Goal: Information Seeking & Learning: Learn about a topic

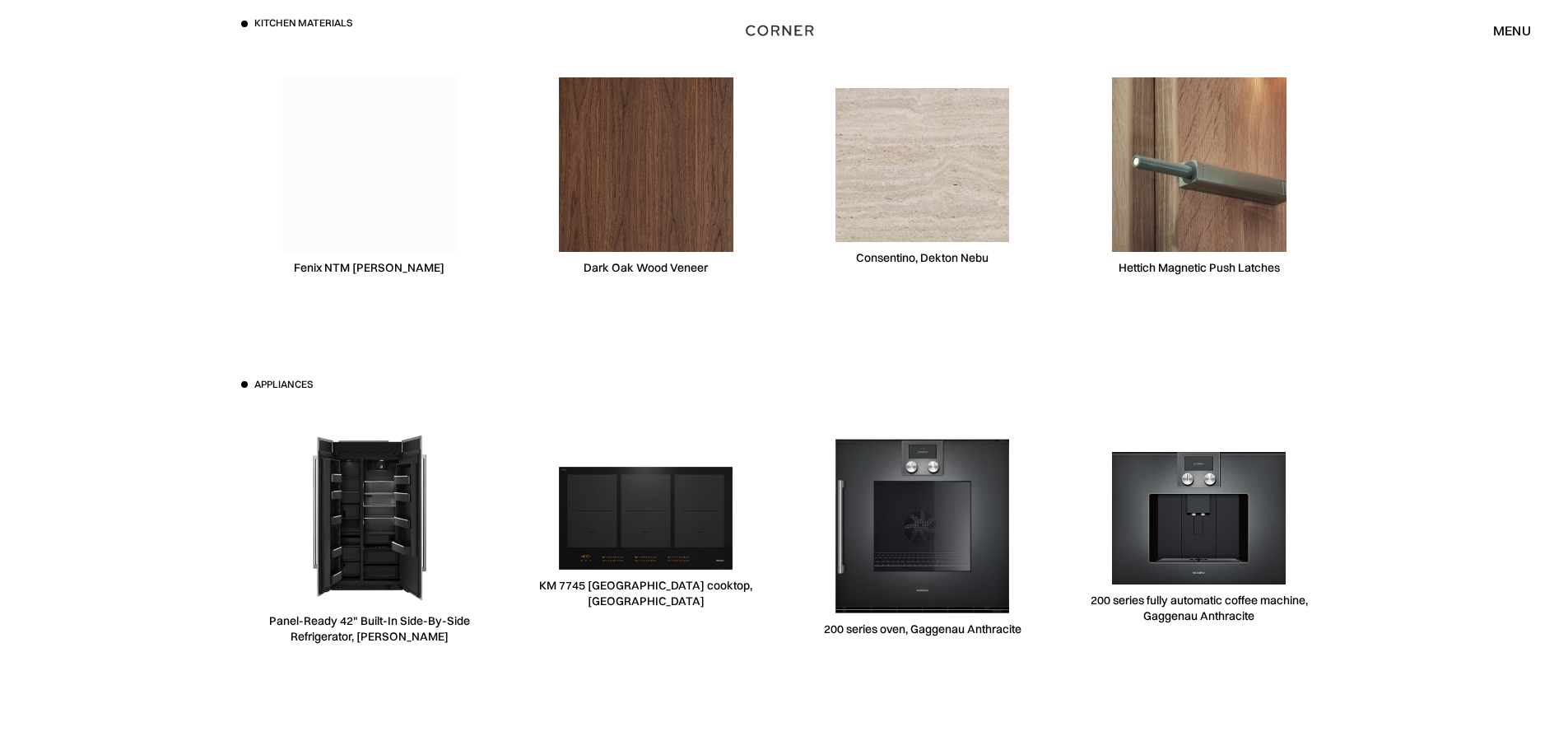
scroll to position [5102, 0]
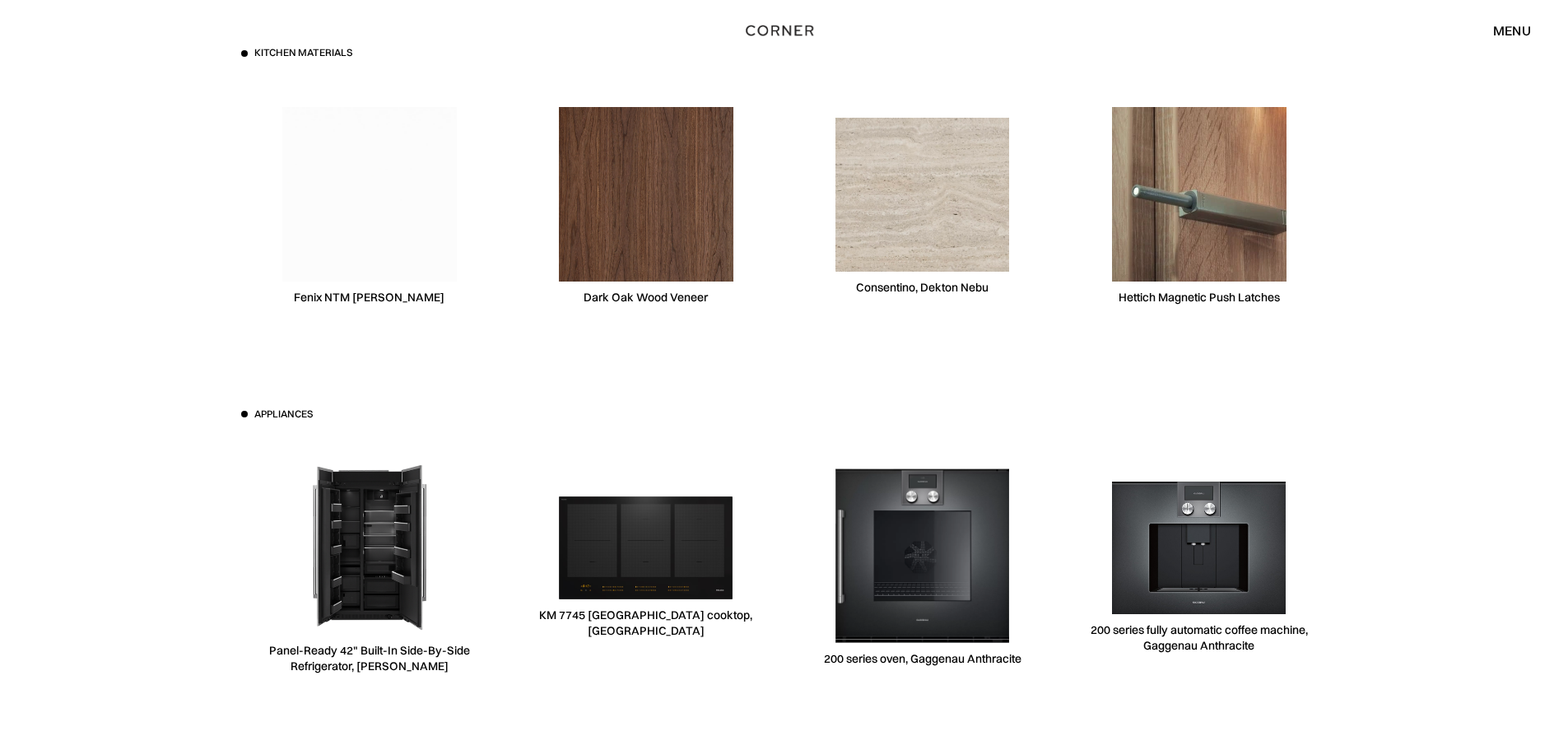
click at [877, 260] on img at bounding box center [923, 194] width 174 height 153
click at [905, 291] on div "Consentino, Dekton Nebu" at bounding box center [922, 287] width 133 height 15
click at [946, 196] on img at bounding box center [923, 194] width 174 height 153
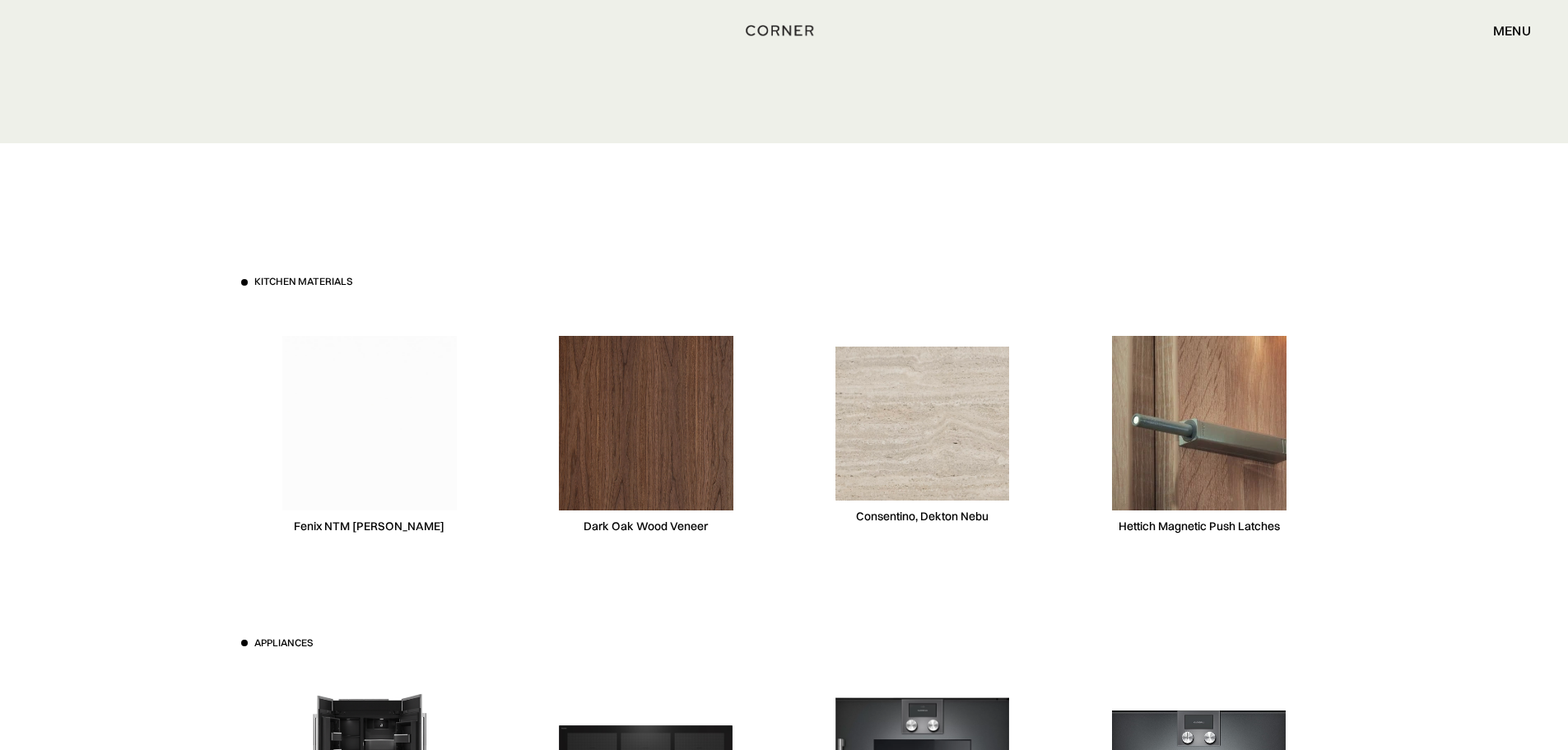
scroll to position [4691, 0]
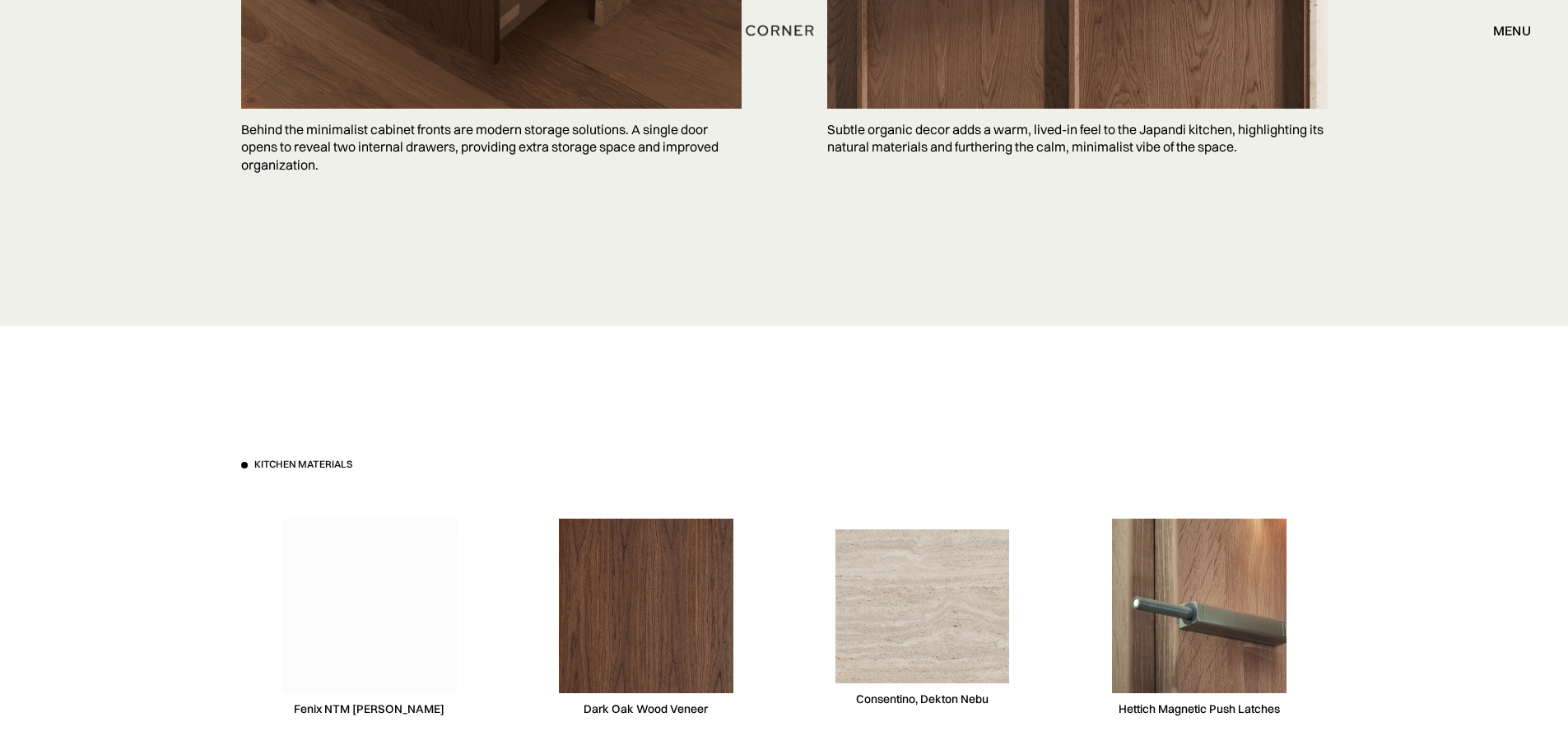
click at [868, 699] on div "Consentino, Dekton Nebu" at bounding box center [922, 699] width 133 height 15
copy div "[PERSON_NAME]"
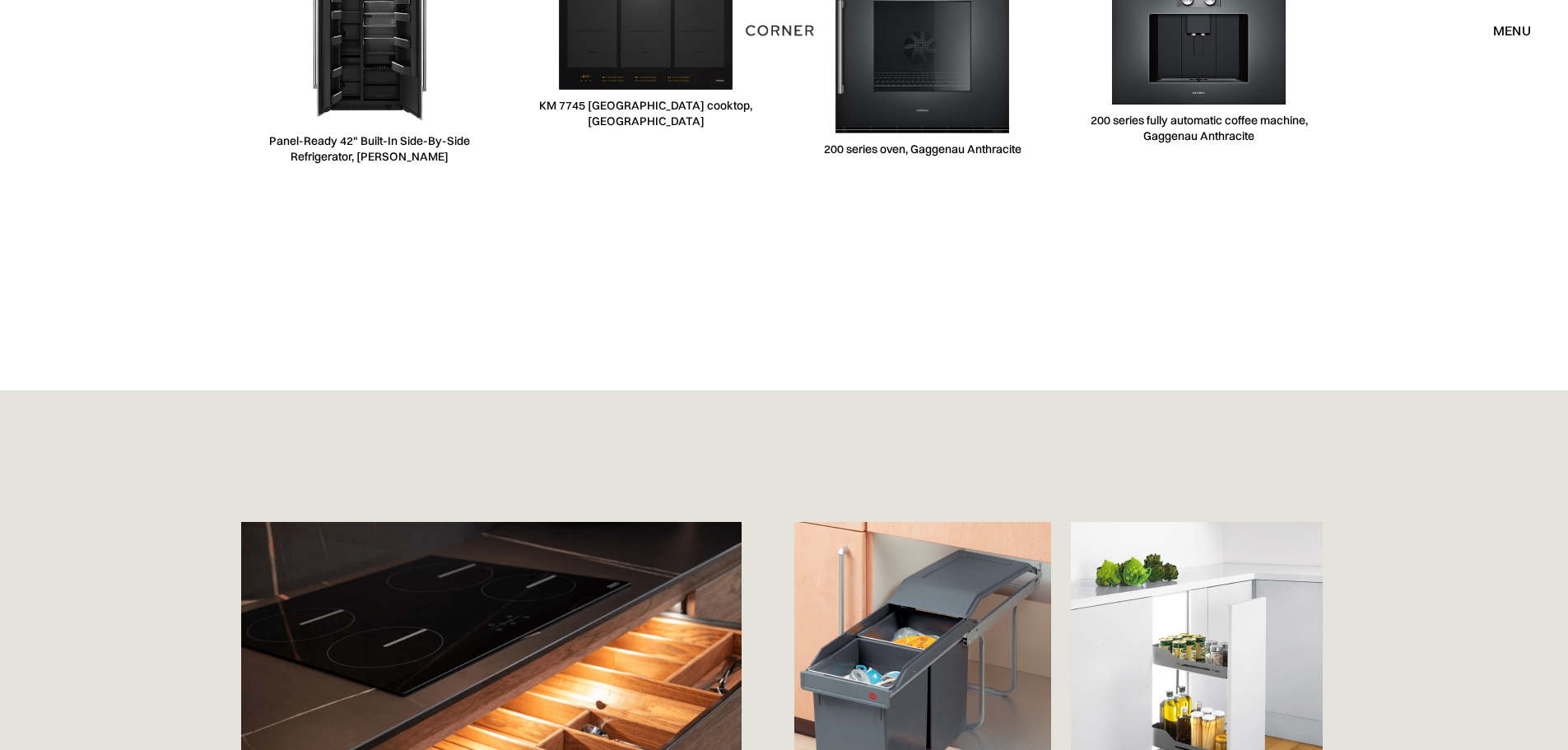
scroll to position [5182, 0]
